Goal: Task Accomplishment & Management: Use online tool/utility

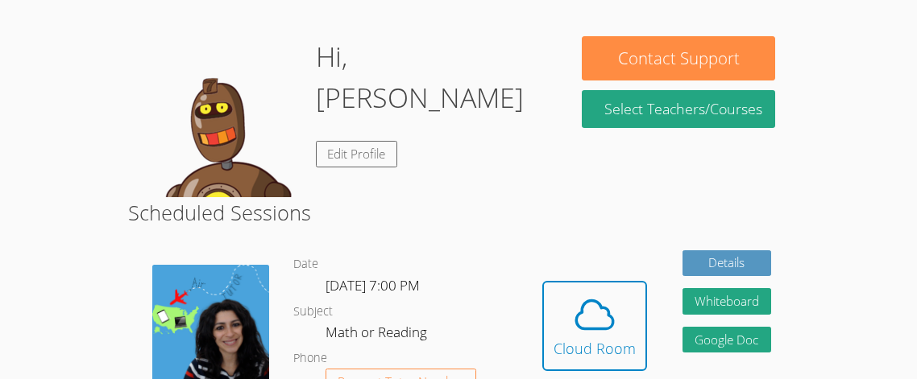
scroll to position [229, 0]
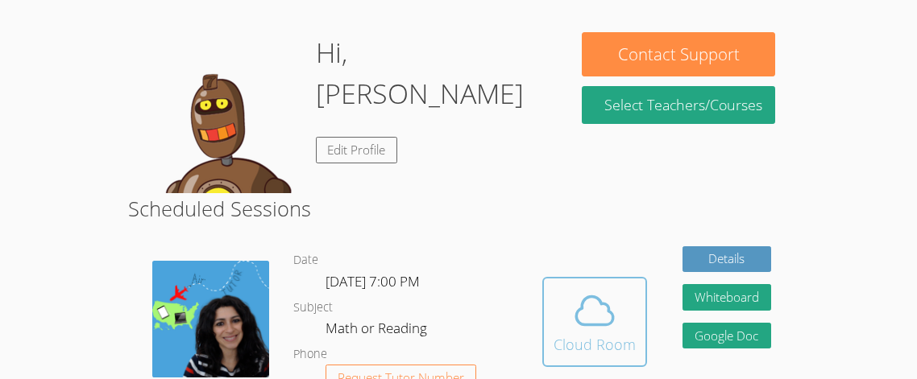
click at [592, 314] on icon at bounding box center [594, 310] width 45 height 45
click at [603, 322] on icon at bounding box center [594, 310] width 45 height 45
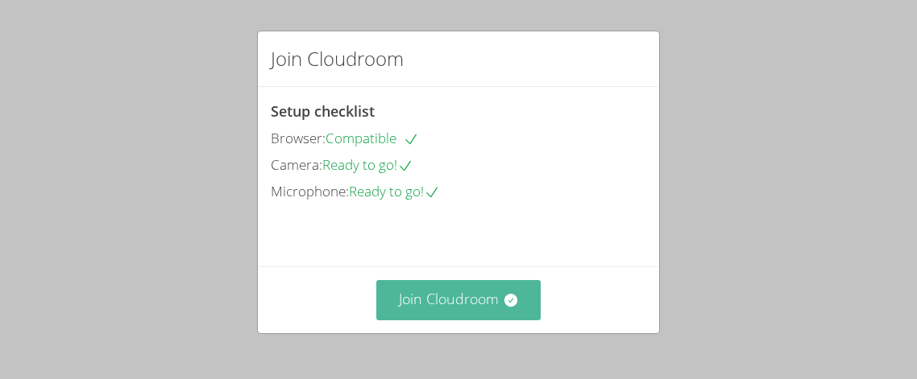
click at [431, 301] on button "Join Cloudroom" at bounding box center [458, 299] width 165 height 39
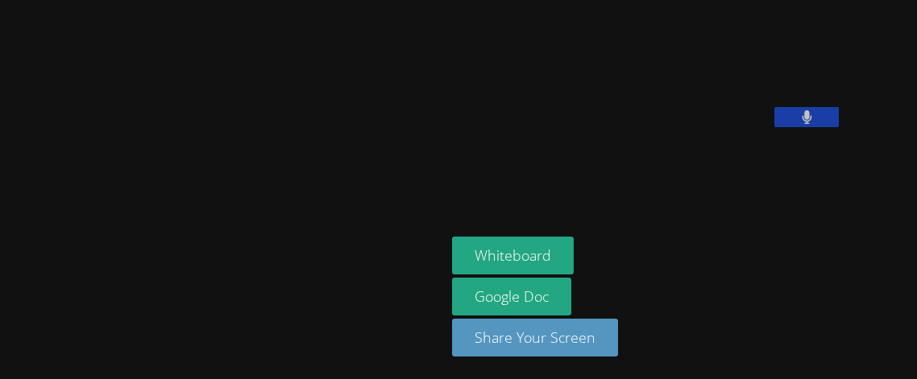
click at [802, 124] on icon at bounding box center [807, 117] width 10 height 14
click at [798, 124] on icon at bounding box center [806, 117] width 17 height 14
click at [802, 124] on icon at bounding box center [807, 117] width 10 height 14
click at [798, 124] on icon at bounding box center [806, 117] width 17 height 14
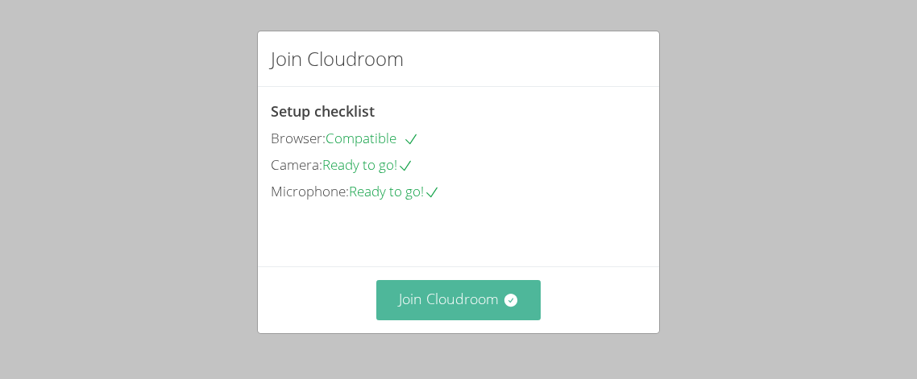
click at [508, 317] on button "Join Cloudroom" at bounding box center [458, 299] width 165 height 39
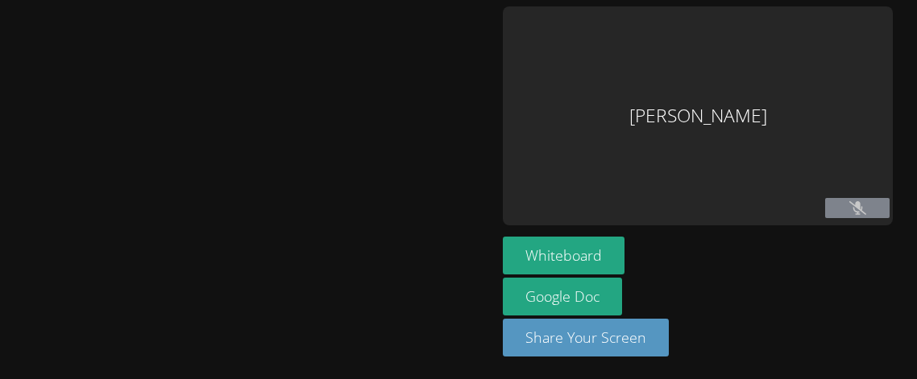
click at [589, 375] on aside "Ali Al Mawla Whiteboard Google Doc Share Your Screen" at bounding box center [697, 189] width 403 height 379
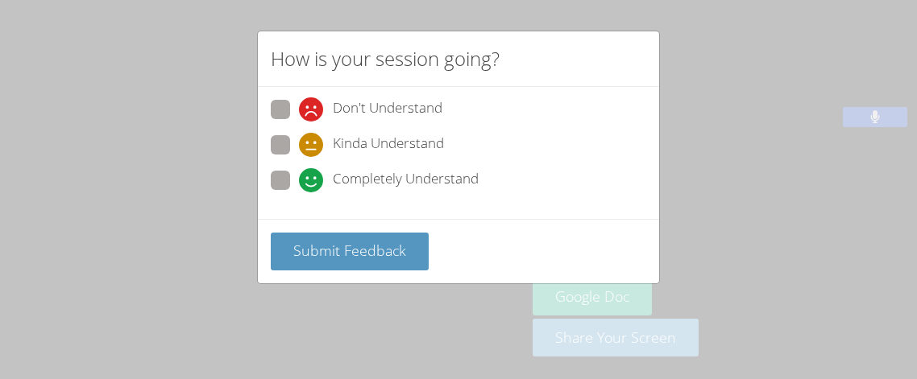
click at [299, 193] on span at bounding box center [299, 193] width 0 height 0
click at [299, 171] on input "Completely Understand" at bounding box center [306, 178] width 14 height 14
radio input "true"
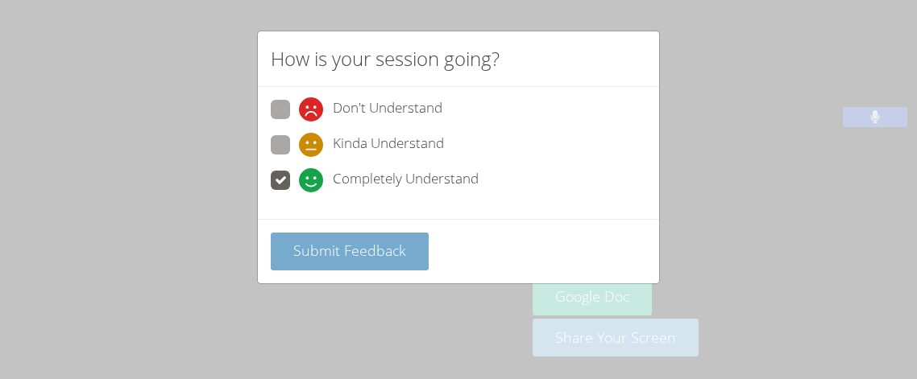
click at [338, 244] on span "Submit Feedback" at bounding box center [349, 250] width 113 height 19
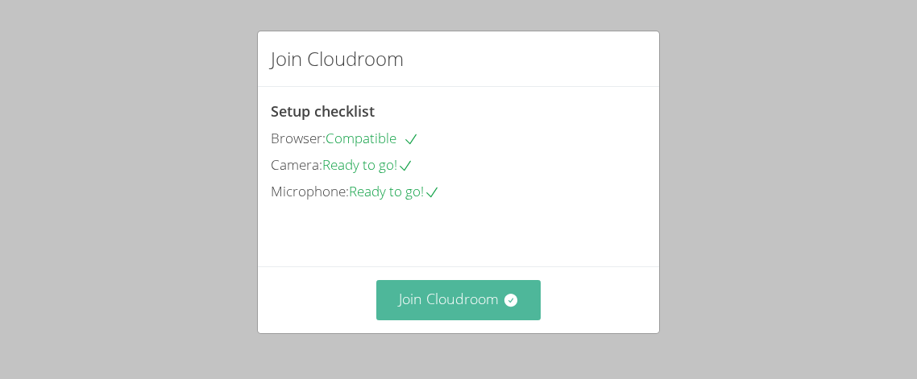
click at [459, 301] on button "Join Cloudroom" at bounding box center [458, 299] width 165 height 39
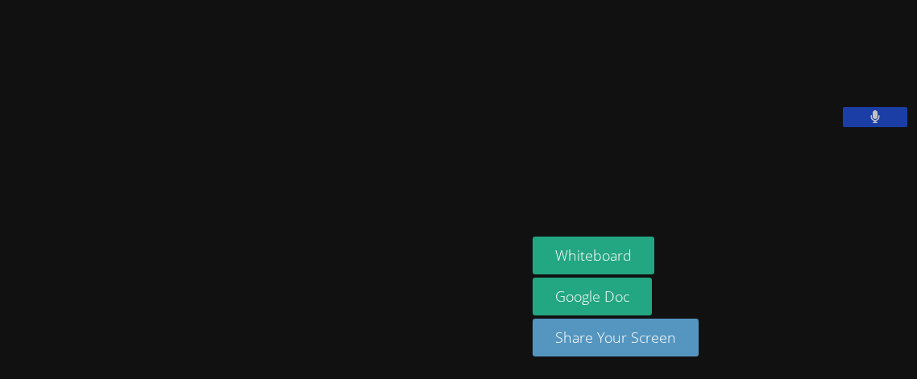
click at [774, 127] on video at bounding box center [654, 66] width 242 height 121
click at [617, 127] on video at bounding box center [654, 66] width 242 height 121
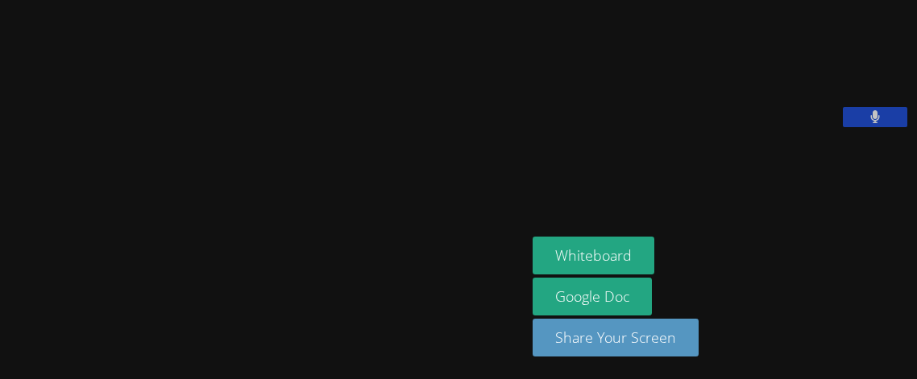
click at [617, 127] on video at bounding box center [654, 66] width 242 height 121
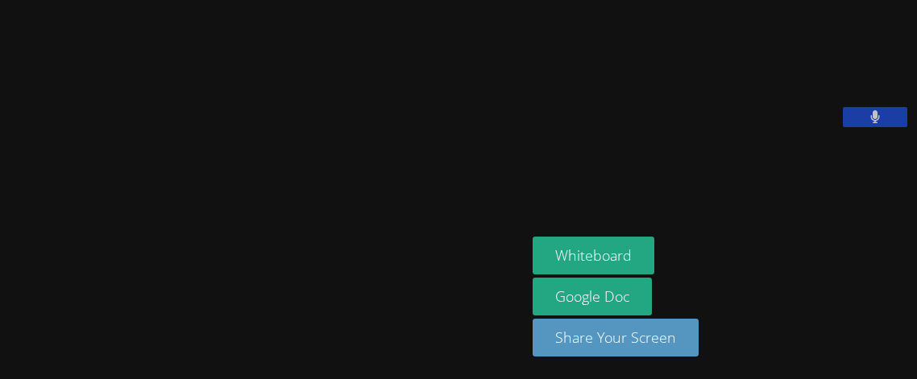
click at [617, 127] on video at bounding box center [654, 66] width 242 height 121
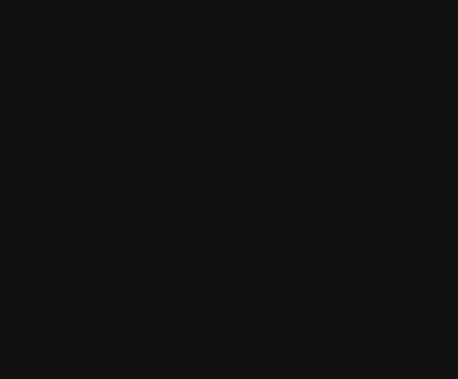
click at [266, 133] on video at bounding box center [230, 131] width 242 height 251
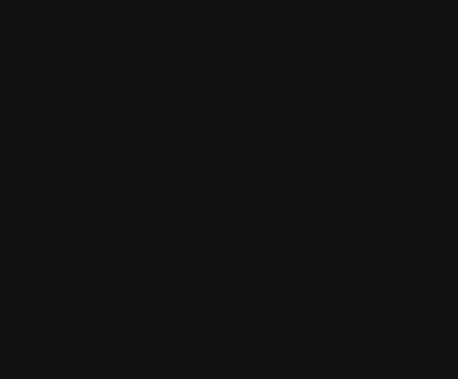
click at [266, 133] on video at bounding box center [230, 131] width 242 height 251
click at [267, 213] on video at bounding box center [230, 131] width 242 height 251
click at [348, 165] on video at bounding box center [230, 131] width 242 height 251
click at [350, 153] on video at bounding box center [230, 131] width 242 height 251
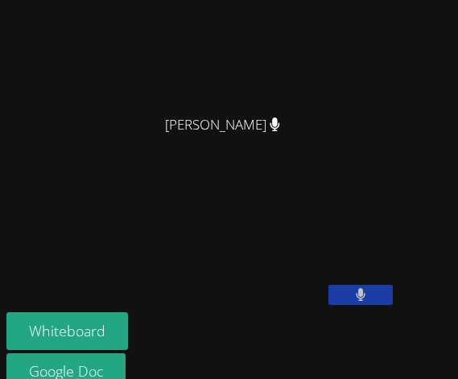
scroll to position [158, 0]
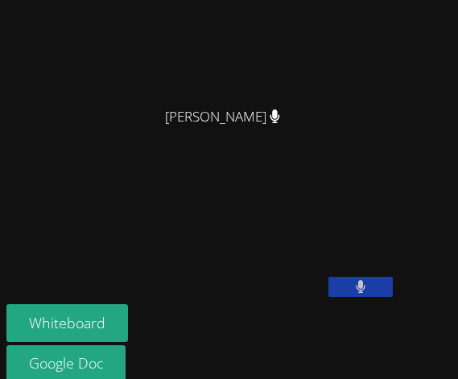
click at [248, 297] on video at bounding box center [127, 236] width 242 height 121
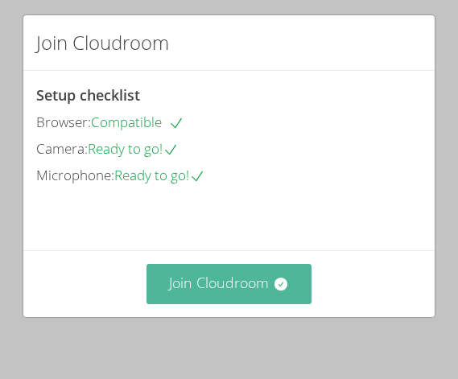
click at [254, 266] on button "Join Cloudroom" at bounding box center [229, 283] width 165 height 39
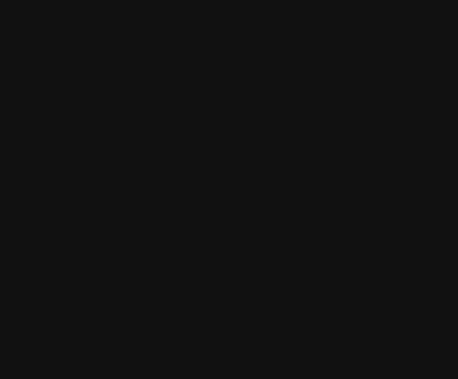
click at [257, 251] on video at bounding box center [230, 131] width 242 height 251
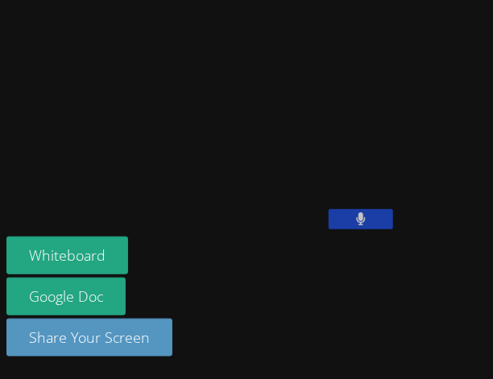
scroll to position [309, 0]
